Goal: Download file/media

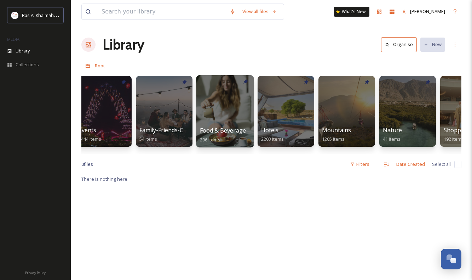
scroll to position [0, 271]
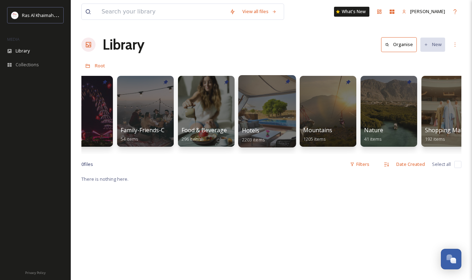
click at [242, 119] on div at bounding box center [267, 111] width 58 height 72
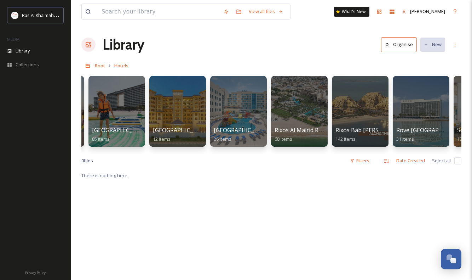
scroll to position [0, 1021]
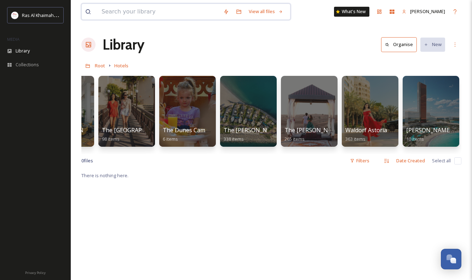
click at [166, 11] on input at bounding box center [159, 12] width 122 height 16
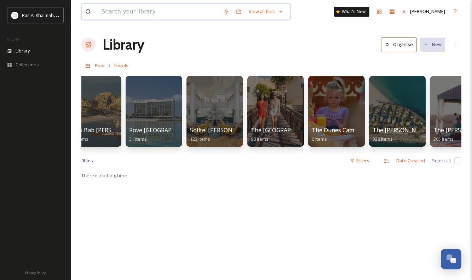
scroll to position [0, 834]
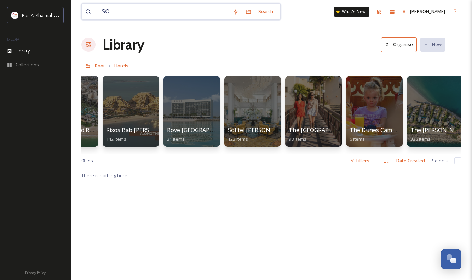
type input "SO/"
click at [101, 66] on span "Root" at bounding box center [100, 65] width 10 height 6
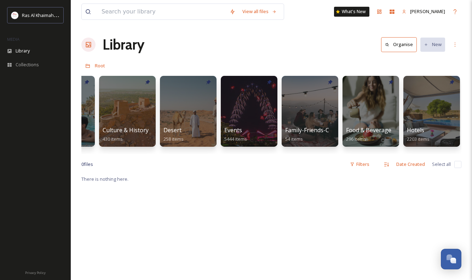
scroll to position [0, 185]
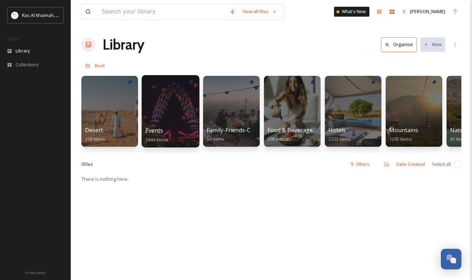
click at [158, 126] on span "Events" at bounding box center [155, 130] width 18 height 8
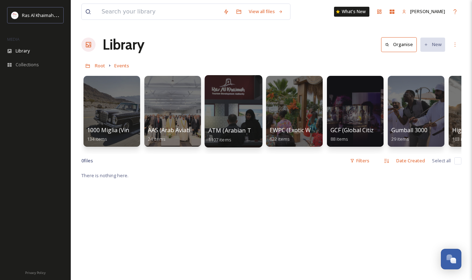
click at [237, 128] on span "ATM (Arabian Travel Market)" at bounding box center [248, 130] width 79 height 8
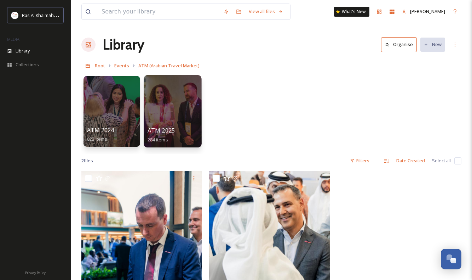
click at [177, 98] on div at bounding box center [173, 111] width 58 height 72
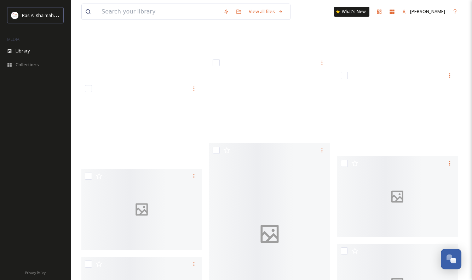
scroll to position [6128, 0]
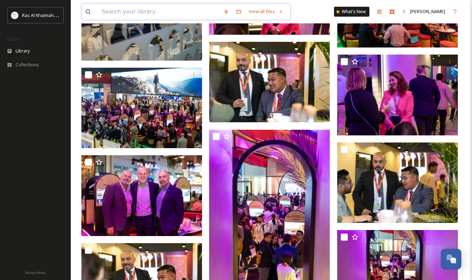
click at [151, 16] on input at bounding box center [159, 12] width 122 height 16
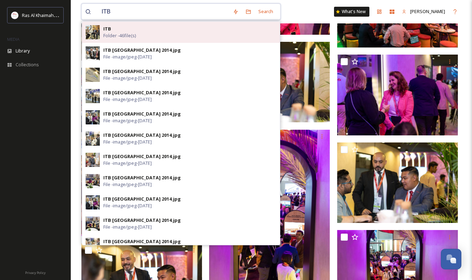
type input "ITB"
click at [142, 29] on div "ITB Folder - 46 file(s)" at bounding box center [189, 32] width 173 height 13
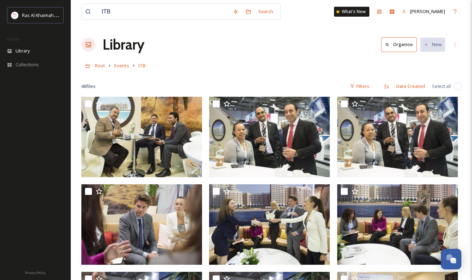
scroll to position [41, 0]
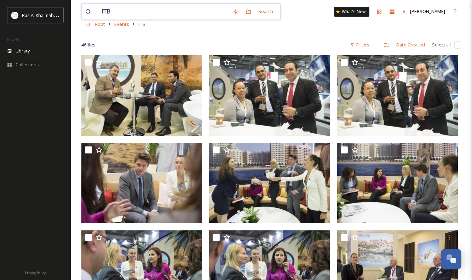
click at [169, 14] on input "ITB" at bounding box center [163, 12] width 131 height 16
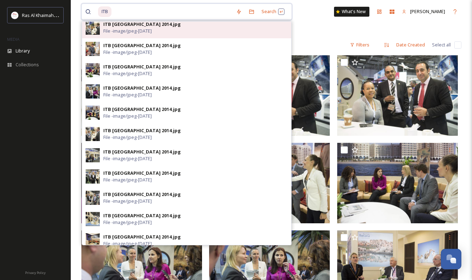
scroll to position [243, 0]
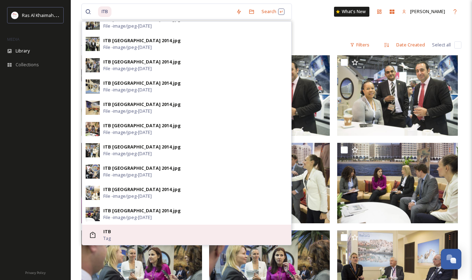
click at [108, 237] on span "Tag" at bounding box center [106, 238] width 7 height 7
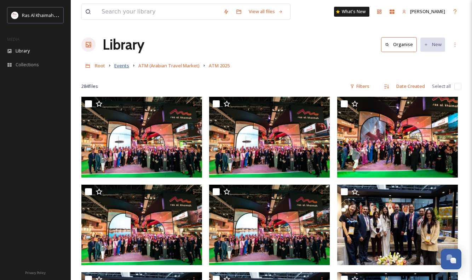
click at [123, 68] on span "Events" at bounding box center [121, 65] width 15 height 6
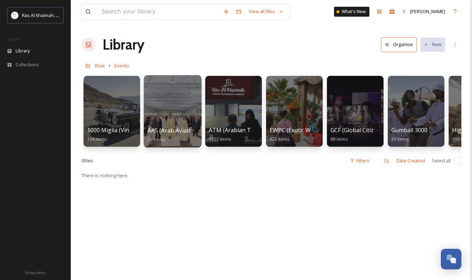
click at [173, 117] on div at bounding box center [173, 111] width 58 height 72
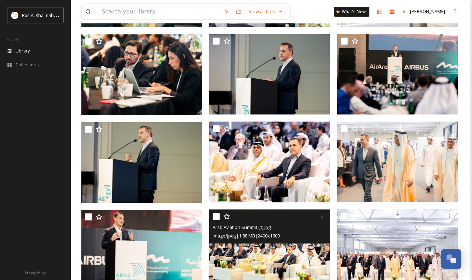
scroll to position [611, 0]
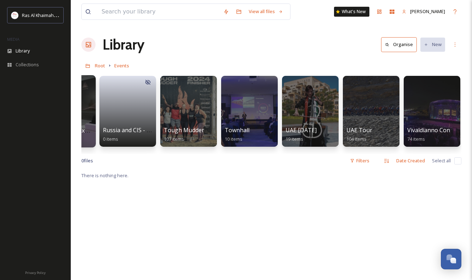
scroll to position [0, 1144]
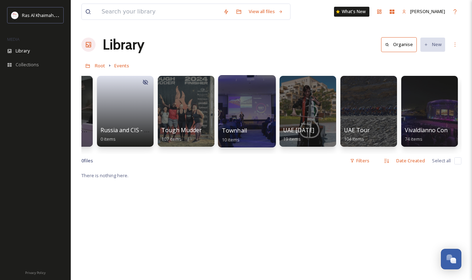
click at [248, 126] on div "Townhall 10 items" at bounding box center [247, 135] width 51 height 18
click at [244, 105] on div at bounding box center [247, 111] width 58 height 72
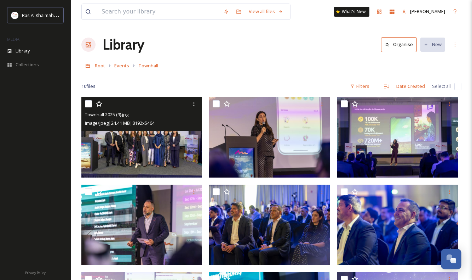
click at [165, 144] on img at bounding box center [141, 137] width 121 height 80
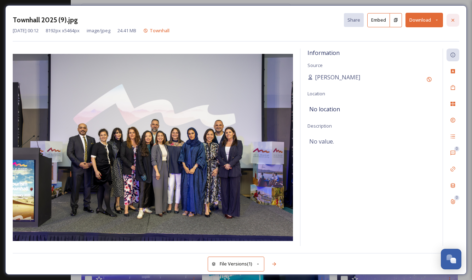
click at [455, 20] on icon at bounding box center [454, 20] width 6 height 6
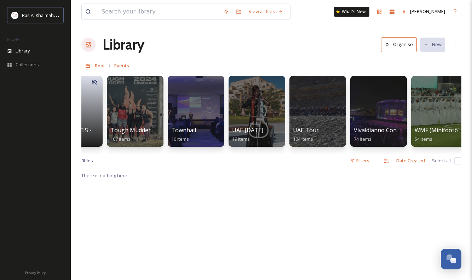
scroll to position [0, 1197]
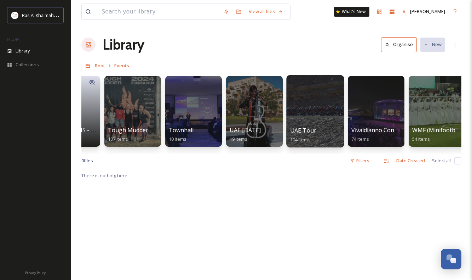
click at [317, 128] on div "UAE Tour 104 items" at bounding box center [315, 135] width 51 height 18
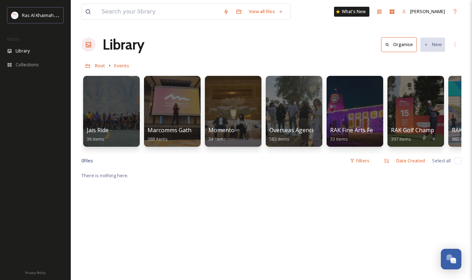
scroll to position [0, 616]
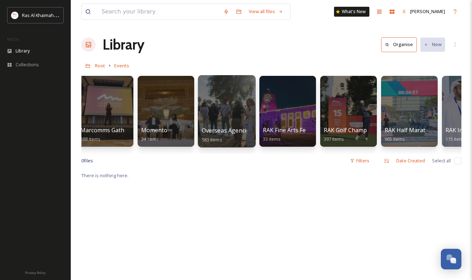
click at [223, 121] on div at bounding box center [227, 111] width 58 height 72
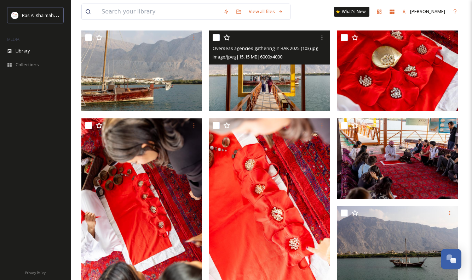
scroll to position [285, 0]
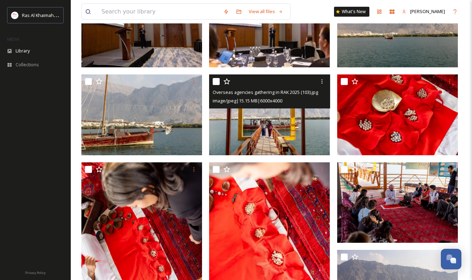
click at [274, 130] on img at bounding box center [269, 114] width 121 height 80
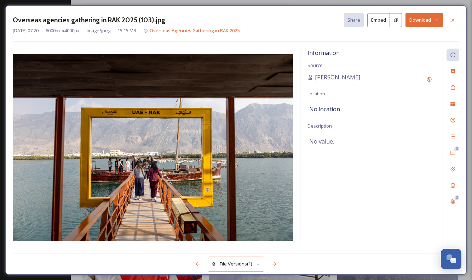
click at [426, 25] on button "Download" at bounding box center [425, 20] width 38 height 15
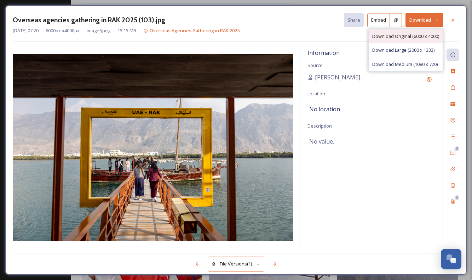
click at [423, 36] on span "Download Original (6000 x 4000)" at bounding box center [406, 36] width 67 height 7
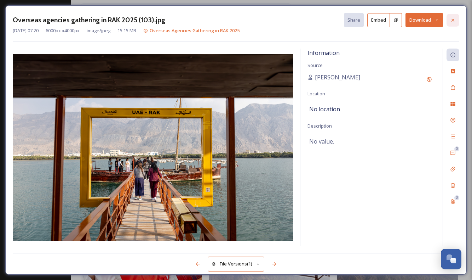
click at [453, 21] on icon at bounding box center [454, 20] width 6 height 6
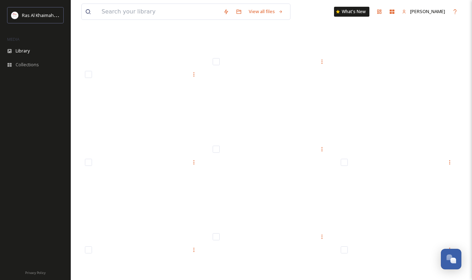
scroll to position [13212, 0]
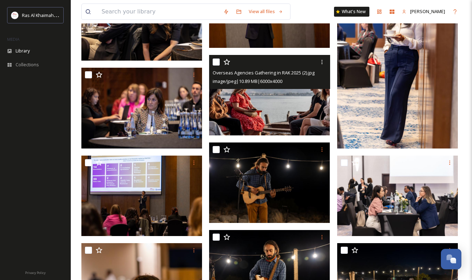
click at [287, 93] on img at bounding box center [269, 95] width 121 height 80
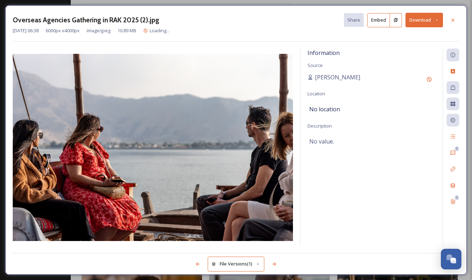
click at [421, 22] on button "Download" at bounding box center [425, 20] width 38 height 15
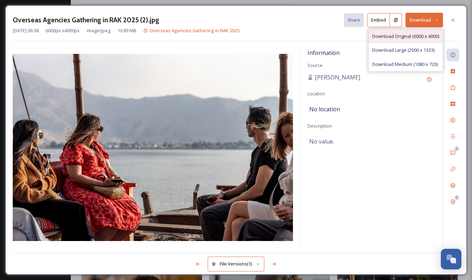
click at [419, 37] on span "Download Original (6000 x 4000)" at bounding box center [406, 36] width 67 height 7
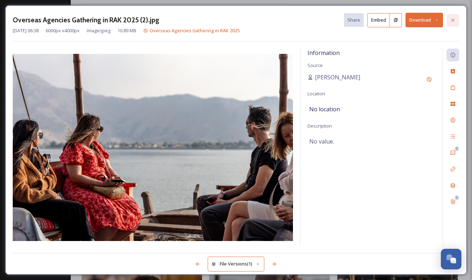
click at [454, 19] on icon at bounding box center [453, 19] width 3 height 3
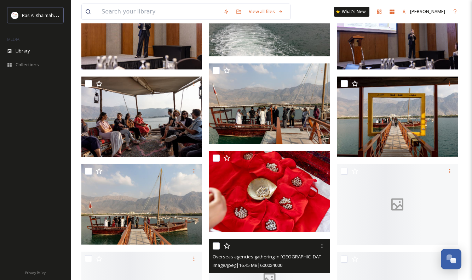
scroll to position [15018, 0]
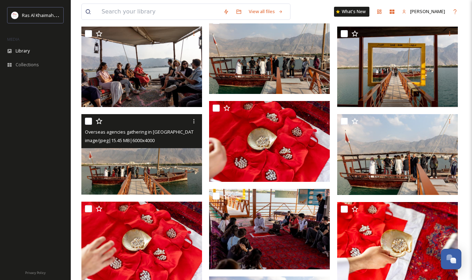
click at [147, 163] on img at bounding box center [141, 154] width 121 height 80
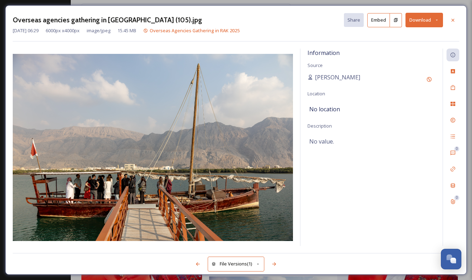
click at [426, 22] on button "Download" at bounding box center [425, 20] width 38 height 15
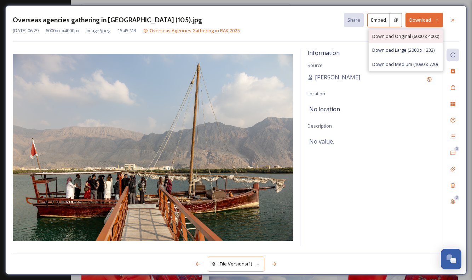
click at [419, 39] on div "Download Original (6000 x 4000)" at bounding box center [406, 36] width 74 height 14
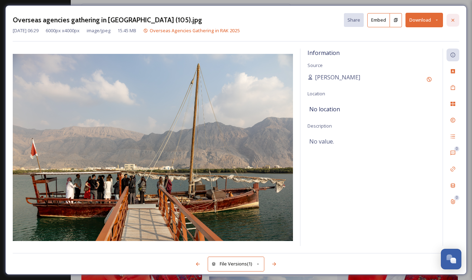
click at [456, 16] on div at bounding box center [453, 20] width 13 height 13
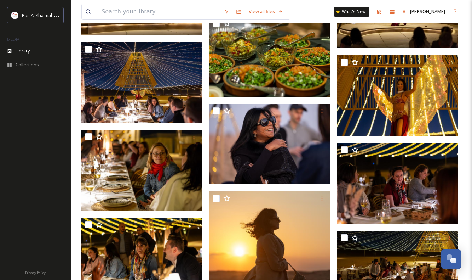
scroll to position [17293, 0]
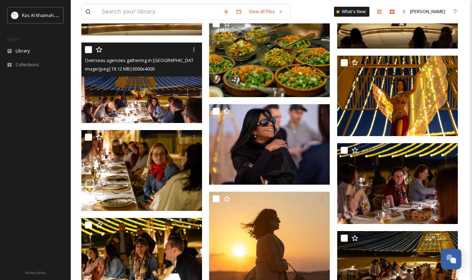
click at [165, 97] on img at bounding box center [141, 83] width 121 height 80
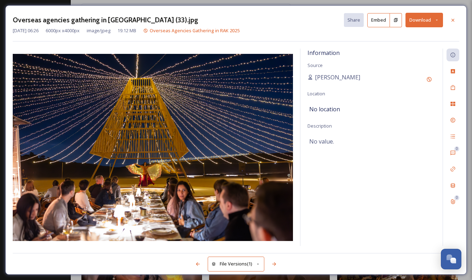
click at [419, 20] on button "Download" at bounding box center [425, 20] width 38 height 15
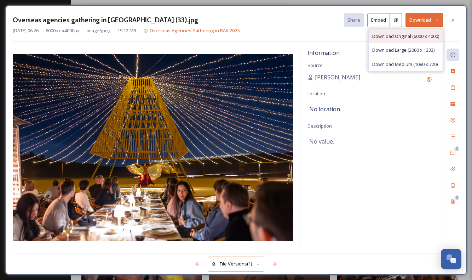
click at [407, 38] on span "Download Original (6000 x 4000)" at bounding box center [406, 36] width 67 height 7
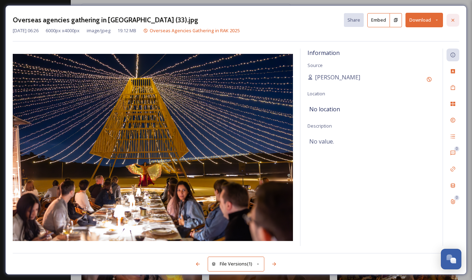
click at [451, 18] on icon at bounding box center [454, 20] width 6 height 6
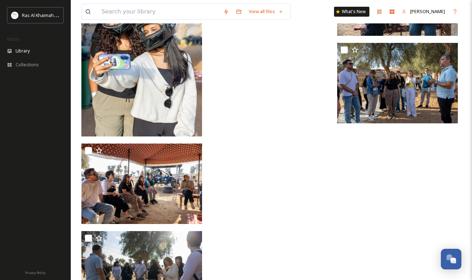
scroll to position [18313, 0]
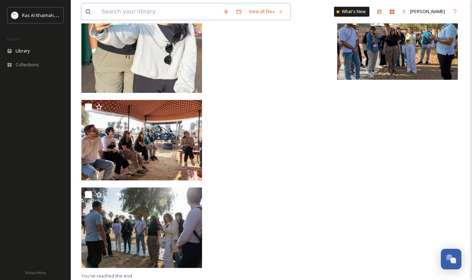
click at [169, 15] on input at bounding box center [159, 12] width 122 height 16
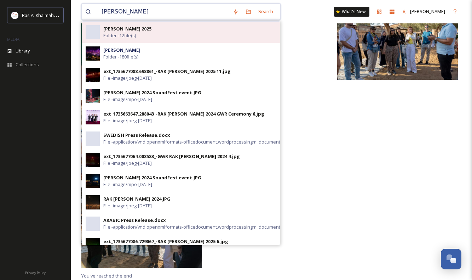
type input "[PERSON_NAME]"
click at [155, 34] on div "[PERSON_NAME] 2025 Folder - 12 file(s)" at bounding box center [189, 32] width 173 height 13
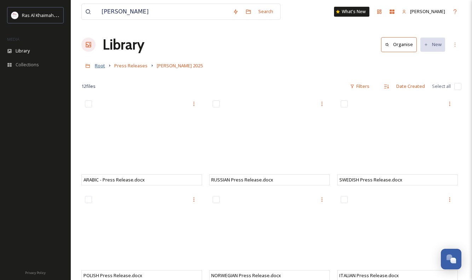
click at [101, 65] on span "Root" at bounding box center [100, 65] width 10 height 6
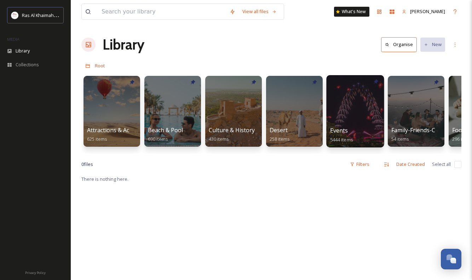
click at [334, 121] on div at bounding box center [356, 111] width 58 height 72
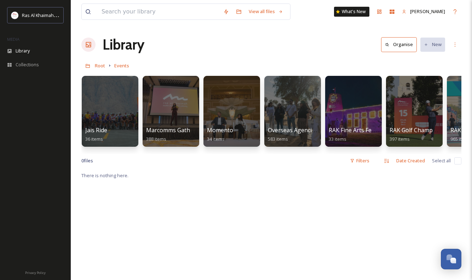
scroll to position [0, 766]
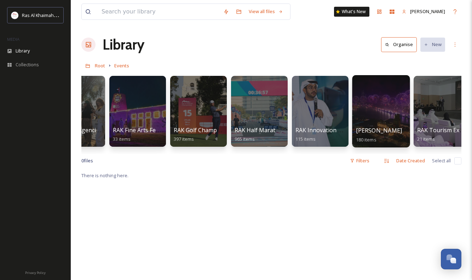
click at [365, 112] on div at bounding box center [381, 111] width 58 height 72
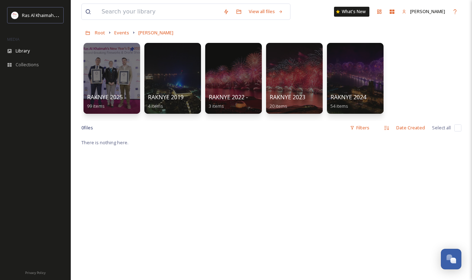
scroll to position [18, 0]
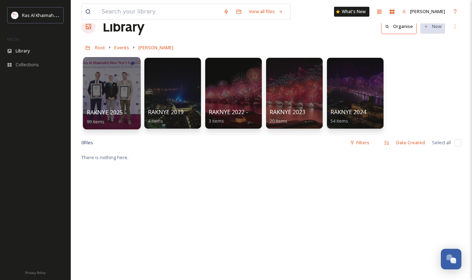
click at [135, 111] on div "RAKNYE 2025 99 items" at bounding box center [112, 117] width 51 height 18
click at [129, 95] on div at bounding box center [112, 93] width 58 height 72
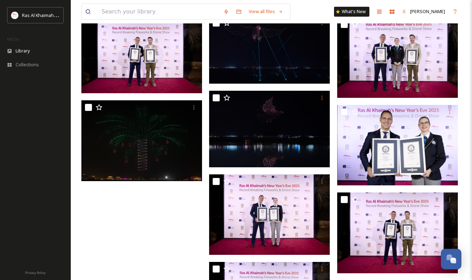
scroll to position [2663, 0]
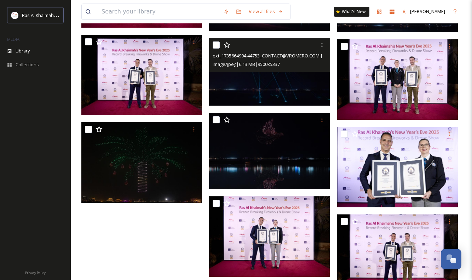
click at [285, 77] on img at bounding box center [269, 72] width 121 height 68
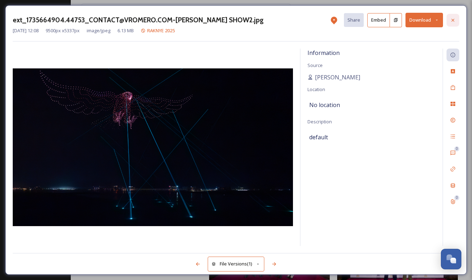
click at [452, 19] on icon at bounding box center [453, 19] width 3 height 3
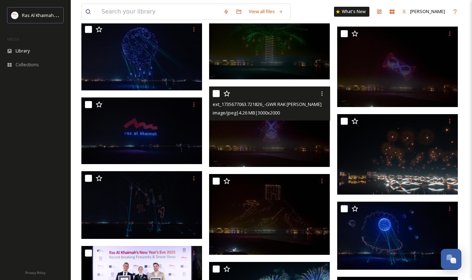
scroll to position [2276, 0]
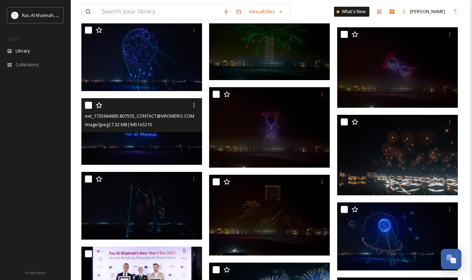
click at [161, 143] on img at bounding box center [141, 131] width 121 height 67
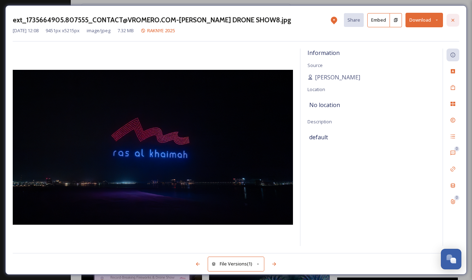
click at [452, 20] on icon at bounding box center [454, 20] width 6 height 6
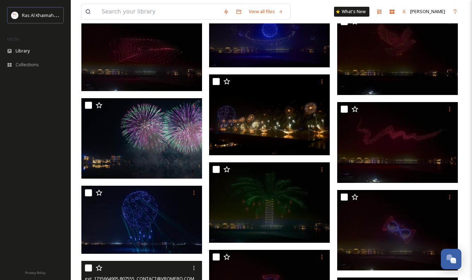
scroll to position [2076, 0]
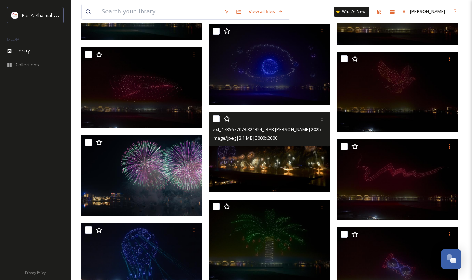
click at [274, 145] on div "ext_1735677073.824324_-RAK [PERSON_NAME] 2025 1.jpg image/jpeg | 3.1 MB | 3000 …" at bounding box center [269, 129] width 121 height 34
click at [277, 154] on img at bounding box center [269, 152] width 121 height 80
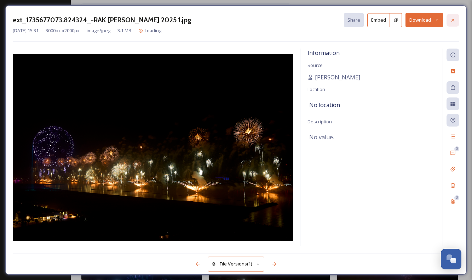
click at [453, 22] on icon at bounding box center [454, 20] width 6 height 6
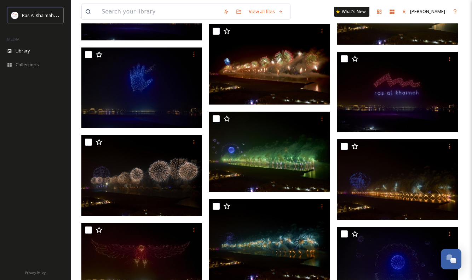
scroll to position [1724, 0]
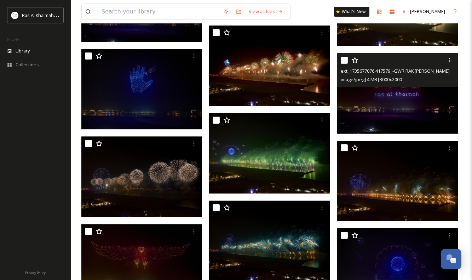
click at [399, 93] on img at bounding box center [398, 93] width 121 height 80
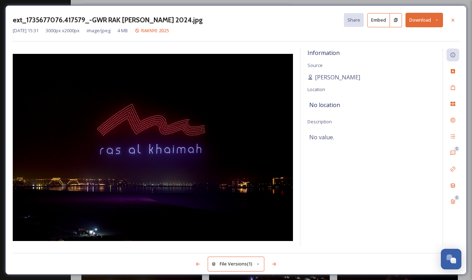
click at [419, 19] on button "Download" at bounding box center [425, 20] width 38 height 15
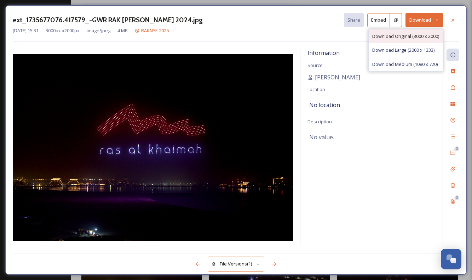
click at [399, 39] on span "Download Original (3000 x 2000)" at bounding box center [406, 36] width 67 height 7
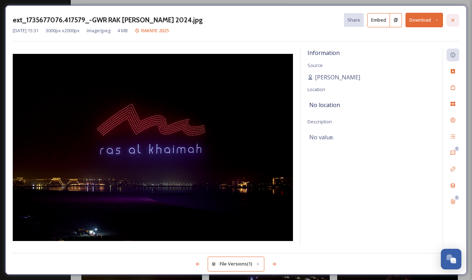
click at [455, 19] on icon at bounding box center [454, 20] width 6 height 6
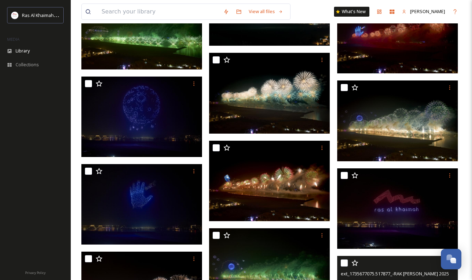
scroll to position [1555, 0]
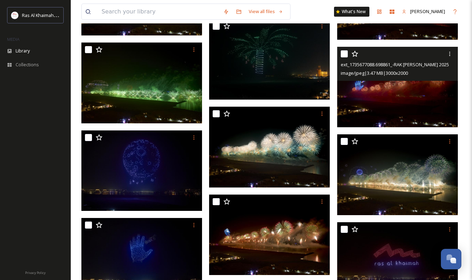
click at [404, 97] on img at bounding box center [398, 87] width 121 height 80
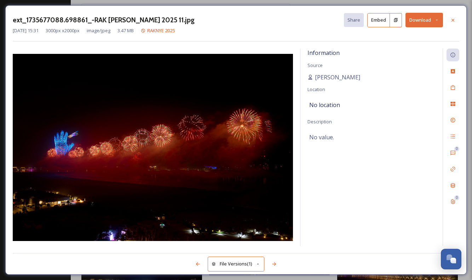
click at [428, 25] on button "Download" at bounding box center [425, 20] width 38 height 15
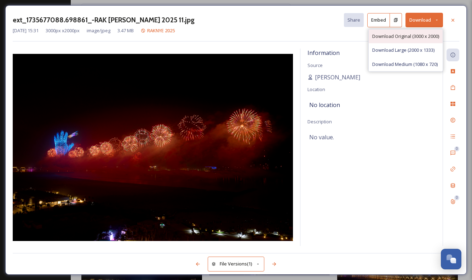
click at [421, 38] on span "Download Original (3000 x 2000)" at bounding box center [406, 36] width 67 height 7
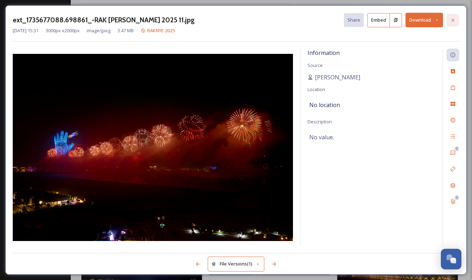
click at [449, 24] on div at bounding box center [453, 20] width 13 height 13
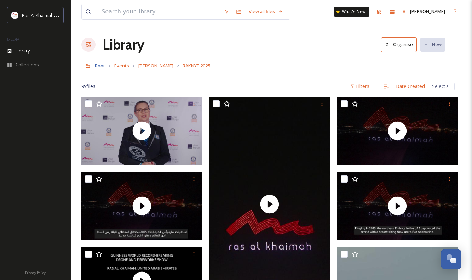
click at [102, 67] on span "Root" at bounding box center [100, 65] width 10 height 6
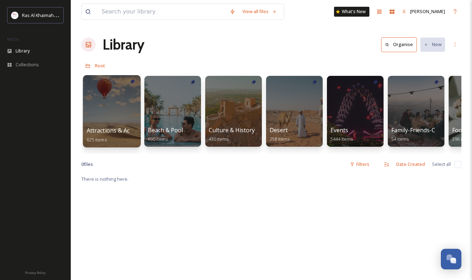
click at [130, 134] on div "Attractions & Activities 625 items" at bounding box center [112, 135] width 51 height 18
click at [130, 127] on span "Attractions & Activities" at bounding box center [117, 130] width 61 height 8
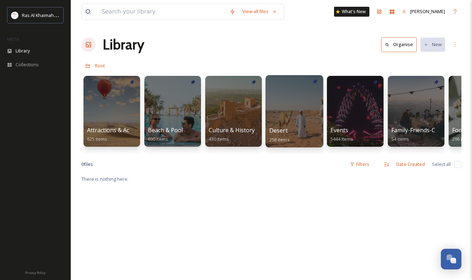
click at [272, 109] on div at bounding box center [295, 111] width 58 height 72
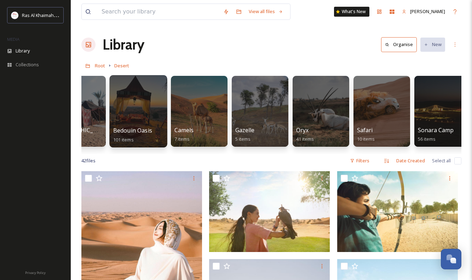
scroll to position [0, 46]
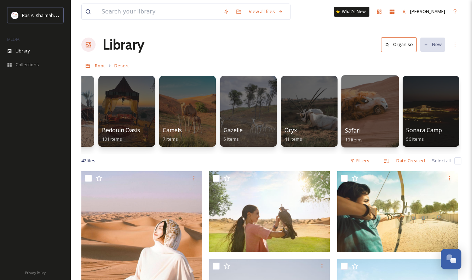
click at [376, 115] on div at bounding box center [370, 111] width 58 height 72
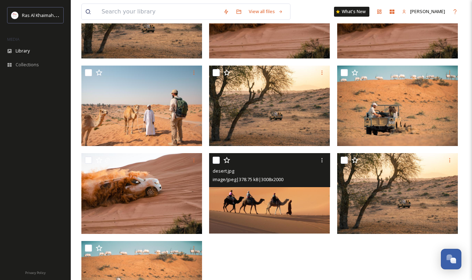
scroll to position [172, 0]
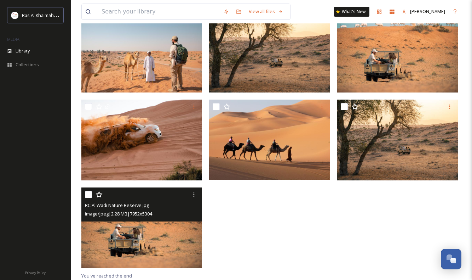
click at [164, 227] on img at bounding box center [141, 227] width 121 height 80
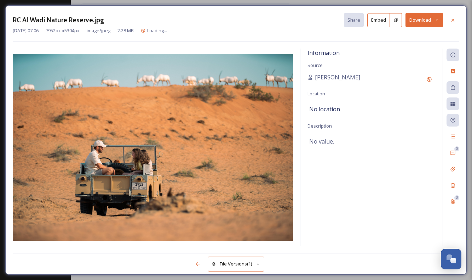
click at [414, 17] on button "Download" at bounding box center [425, 20] width 38 height 15
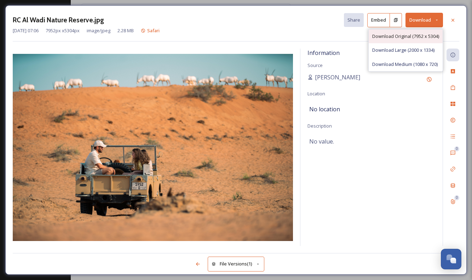
click at [413, 38] on span "Download Original (7952 x 5304)" at bounding box center [406, 36] width 67 height 7
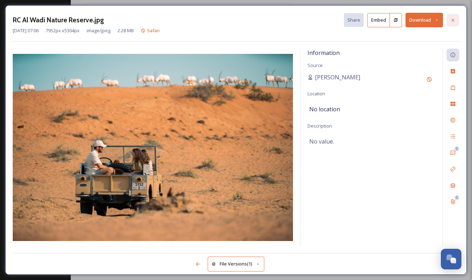
click at [456, 20] on icon at bounding box center [454, 20] width 6 height 6
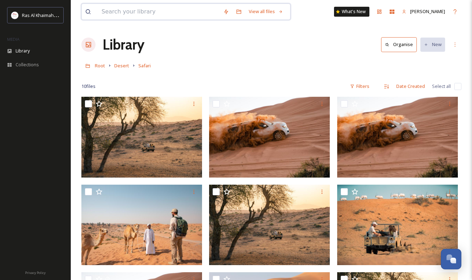
click at [150, 11] on input at bounding box center [159, 12] width 122 height 16
type input "car"
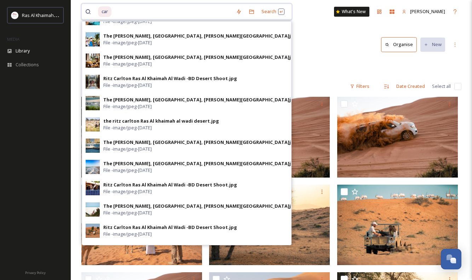
scroll to position [262, 0]
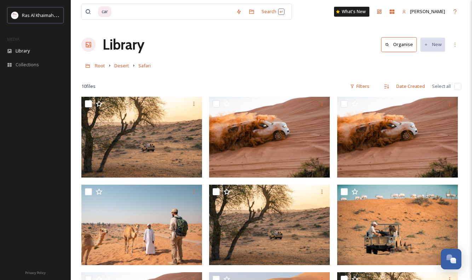
click at [329, 30] on div "car Search What's [GEOGRAPHIC_DATA][PERSON_NAME] Organise New Root Desert Safar…" at bounding box center [272, 226] width 402 height 452
click at [98, 67] on span "Root" at bounding box center [100, 65] width 10 height 6
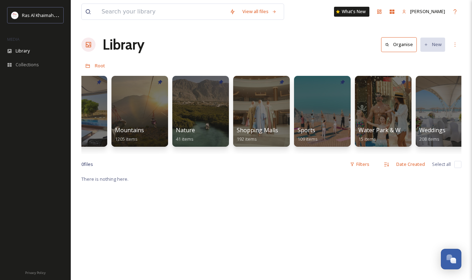
scroll to position [0, 460]
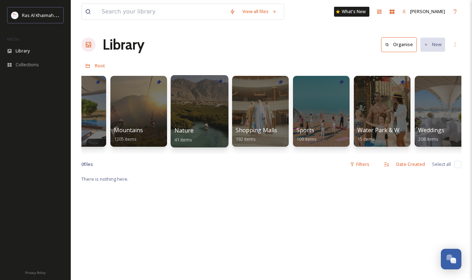
click at [218, 132] on div "Nature 41 items" at bounding box center [200, 135] width 51 height 18
click at [195, 110] on div at bounding box center [200, 111] width 58 height 72
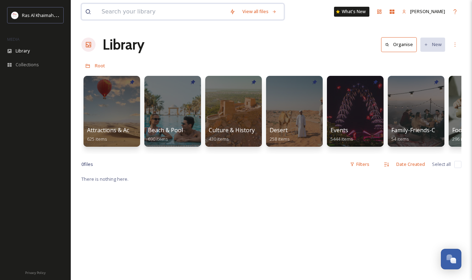
click at [143, 8] on input at bounding box center [162, 12] width 128 height 16
type input "safari"
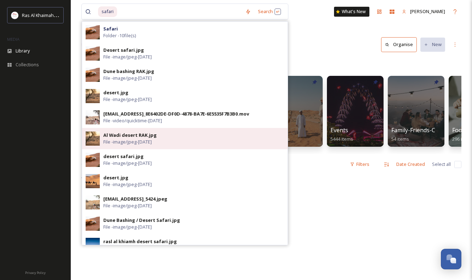
click at [157, 135] on div "Al Wadi desert RAK.jpg File - image/jpeg - [DATE]" at bounding box center [193, 138] width 181 height 13
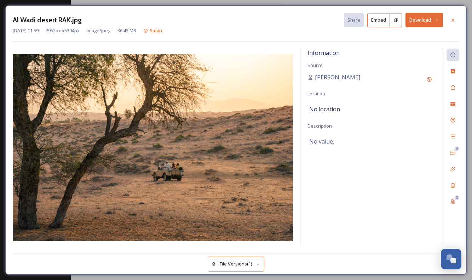
click at [414, 25] on button "Download" at bounding box center [425, 20] width 38 height 15
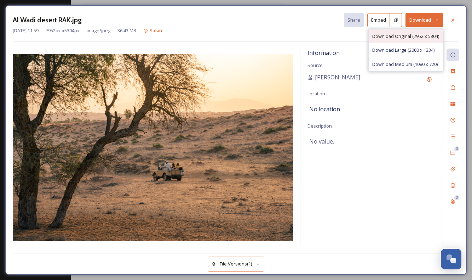
click at [409, 42] on div "Download Original (7952 x 5304)" at bounding box center [406, 36] width 74 height 14
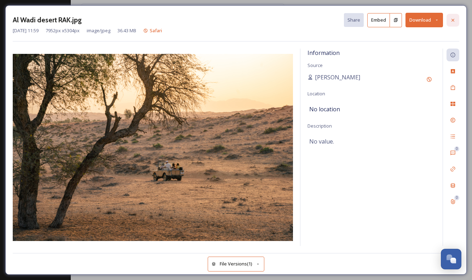
click at [456, 21] on div at bounding box center [453, 20] width 13 height 13
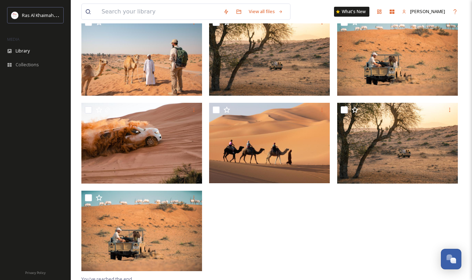
scroll to position [172, 0]
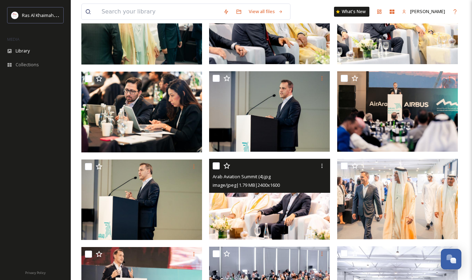
scroll to position [611, 0]
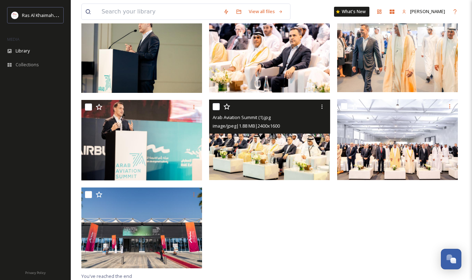
click at [289, 140] on img at bounding box center [269, 139] width 121 height 80
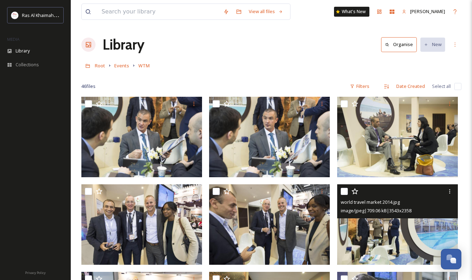
click at [383, 227] on img at bounding box center [398, 224] width 121 height 80
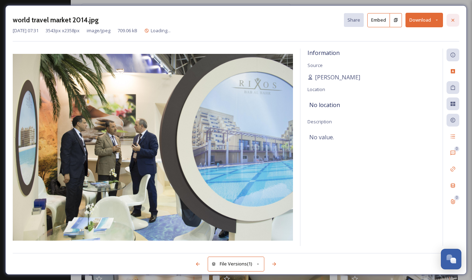
click at [451, 19] on icon at bounding box center [454, 20] width 6 height 6
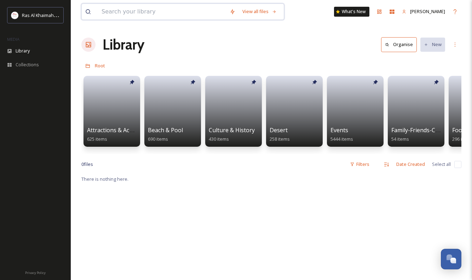
click at [142, 13] on input at bounding box center [162, 12] width 128 height 16
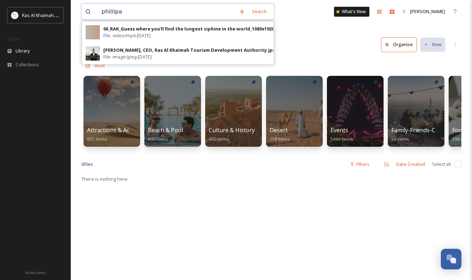
click at [149, 12] on input "phillipa" at bounding box center [167, 12] width 138 height 16
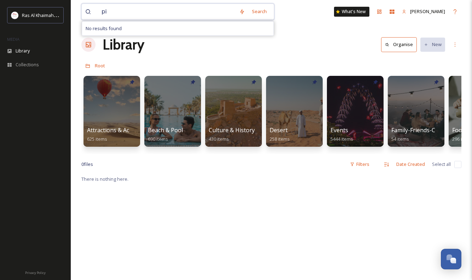
type input "p"
